Goal: Task Accomplishment & Management: Manage account settings

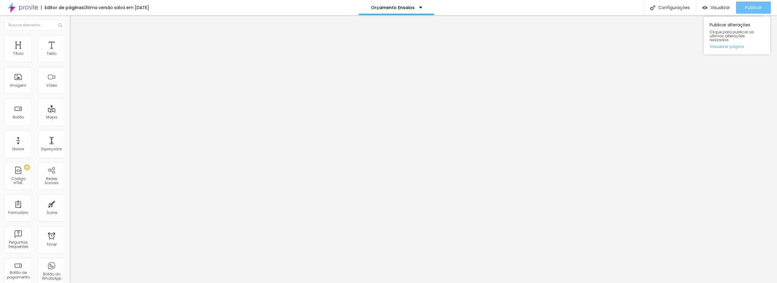
click at [743, 5] on button "Publicar" at bounding box center [753, 8] width 35 height 12
click at [743, 12] on button "Publicar" at bounding box center [753, 8] width 35 height 12
click at [741, 7] on button "Publicar" at bounding box center [753, 8] width 35 height 12
click at [757, 11] on div "Publicar" at bounding box center [753, 8] width 17 height 12
click at [748, 9] on span "Publicar" at bounding box center [753, 7] width 17 height 5
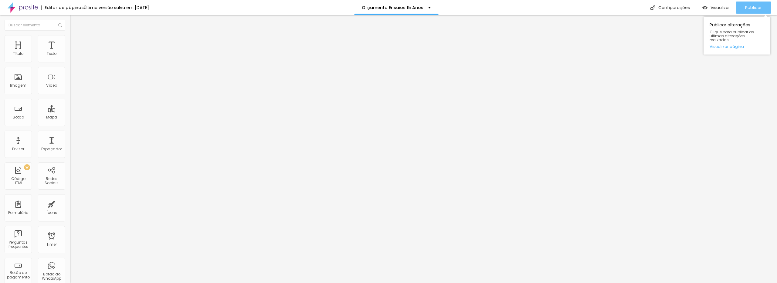
click at [748, 8] on span "Publicar" at bounding box center [753, 7] width 17 height 5
click at [754, 6] on span "Publicar" at bounding box center [753, 7] width 17 height 5
